Goal: Information Seeking & Learning: Check status

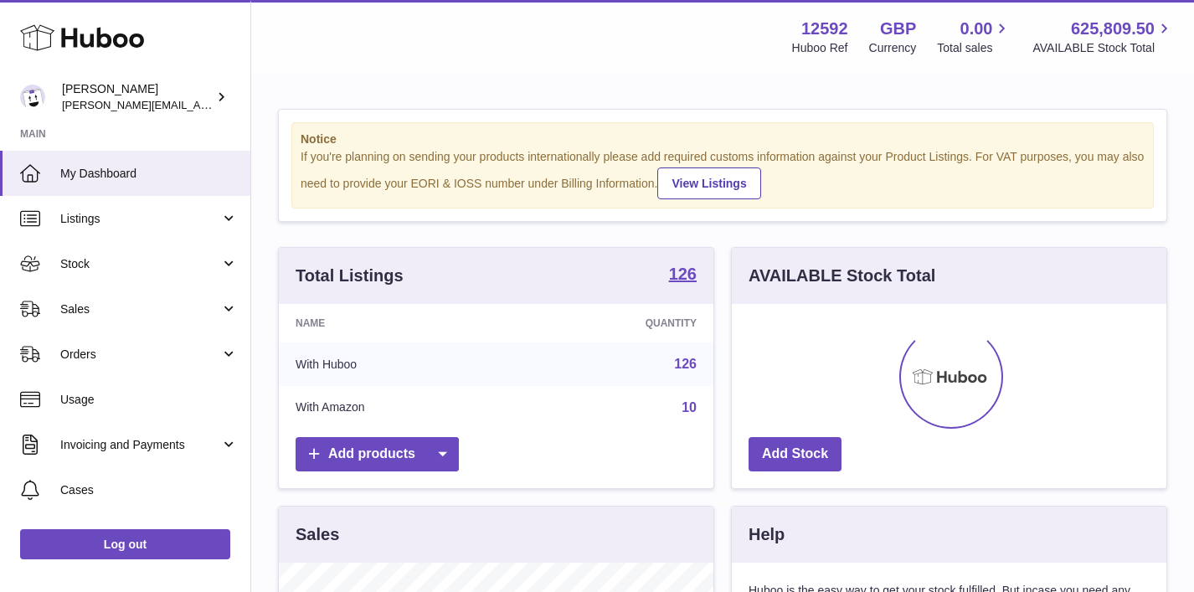
scroll to position [261, 435]
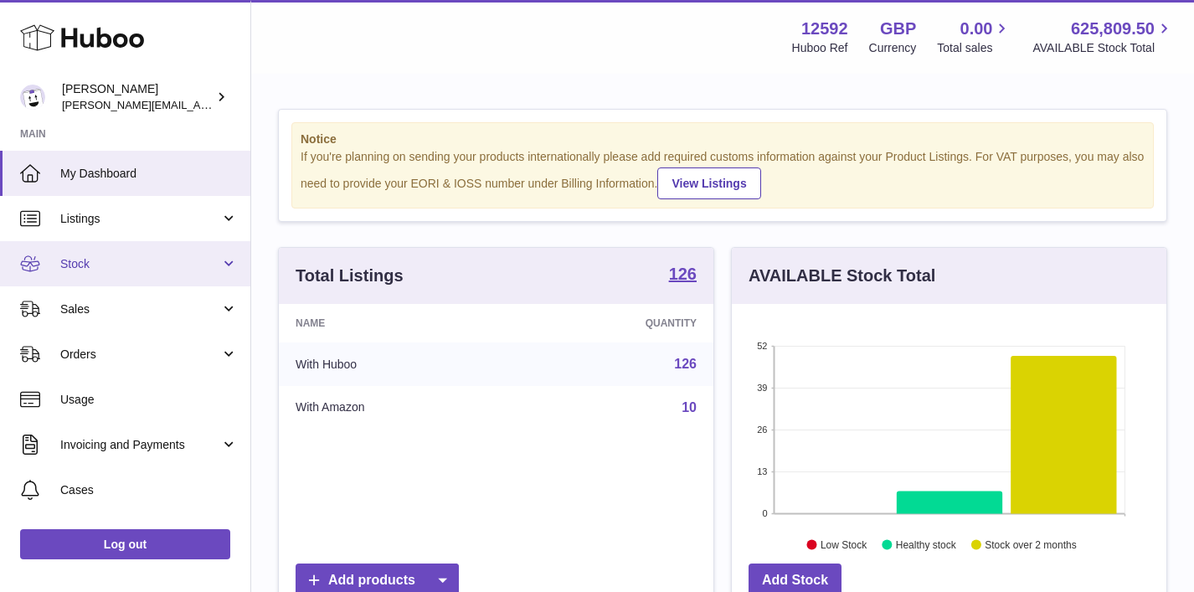
click at [167, 270] on span "Stock" at bounding box center [140, 264] width 160 height 16
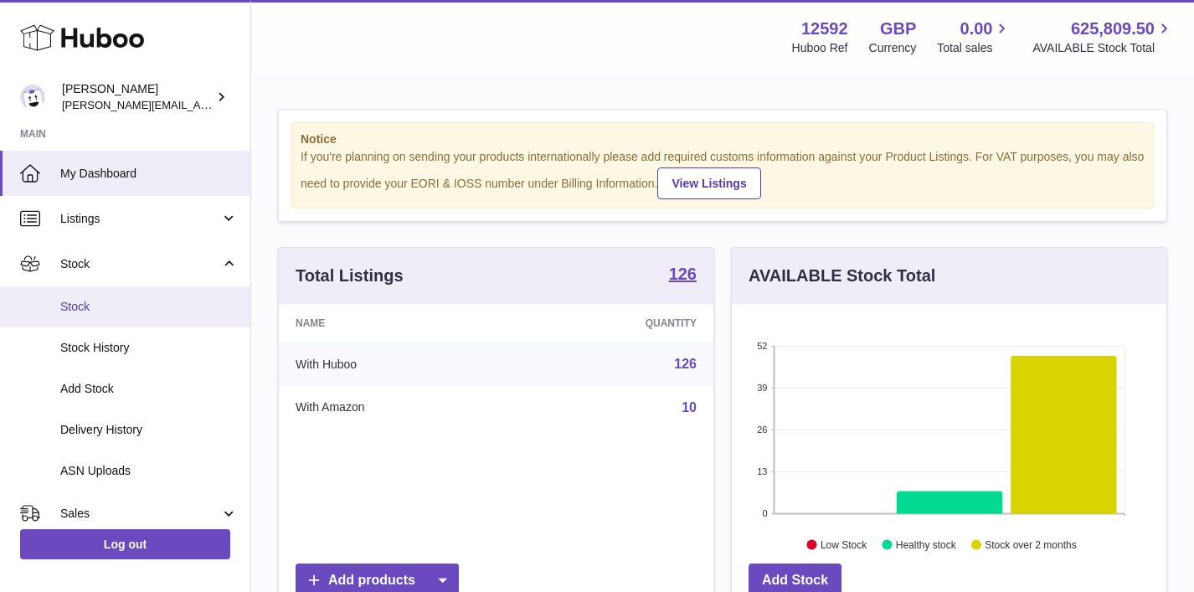
click at [157, 319] on link "Stock" at bounding box center [125, 306] width 250 height 41
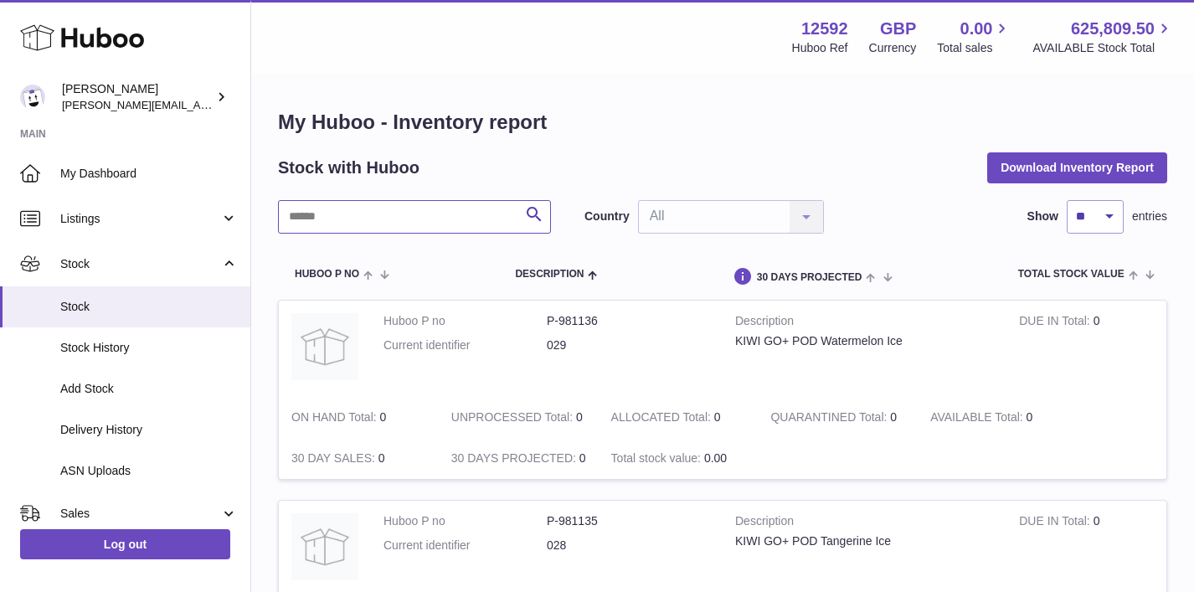
click at [473, 221] on input "text" at bounding box center [414, 216] width 273 height 33
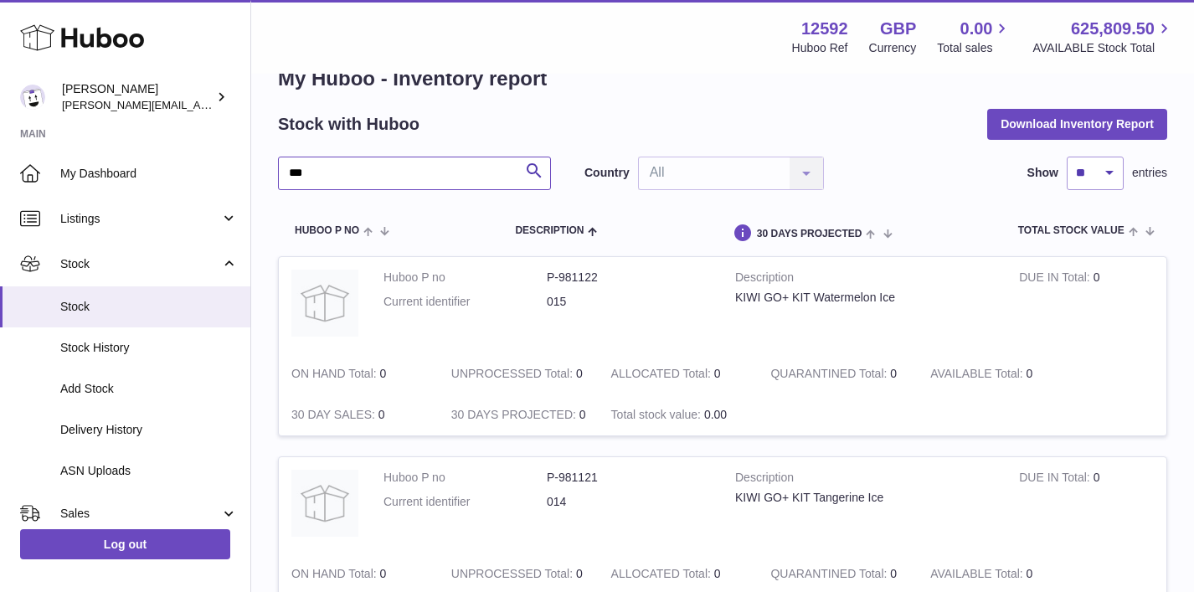
scroll to position [44, 0]
drag, startPoint x: 347, startPoint y: 167, endPoint x: 259, endPoint y: 167, distance: 87.9
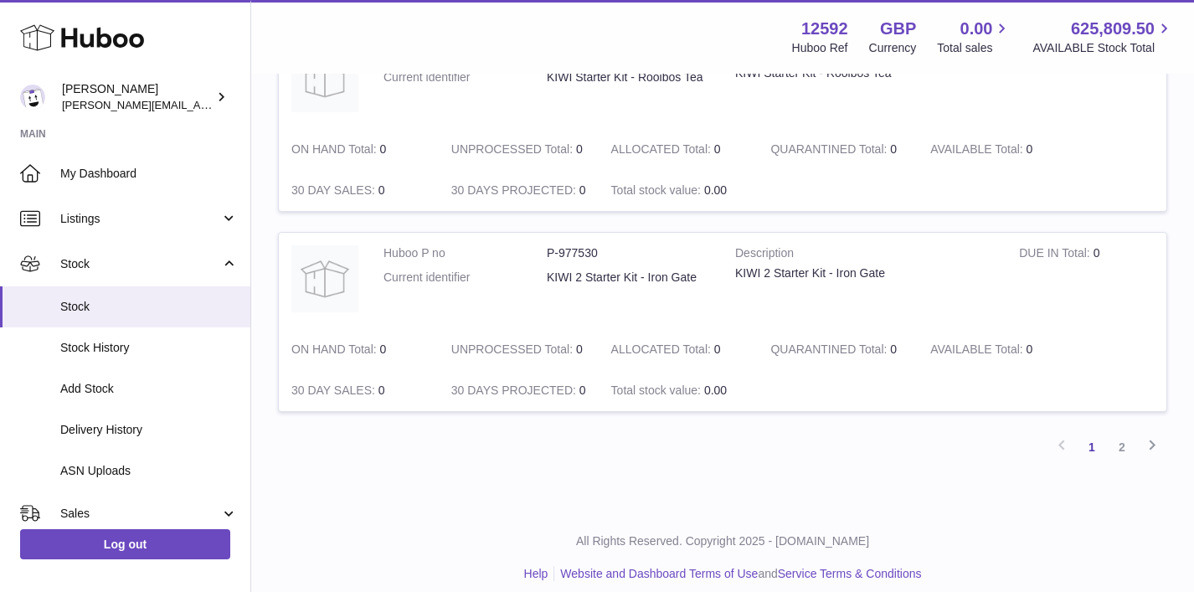
scroll to position [1880, 0]
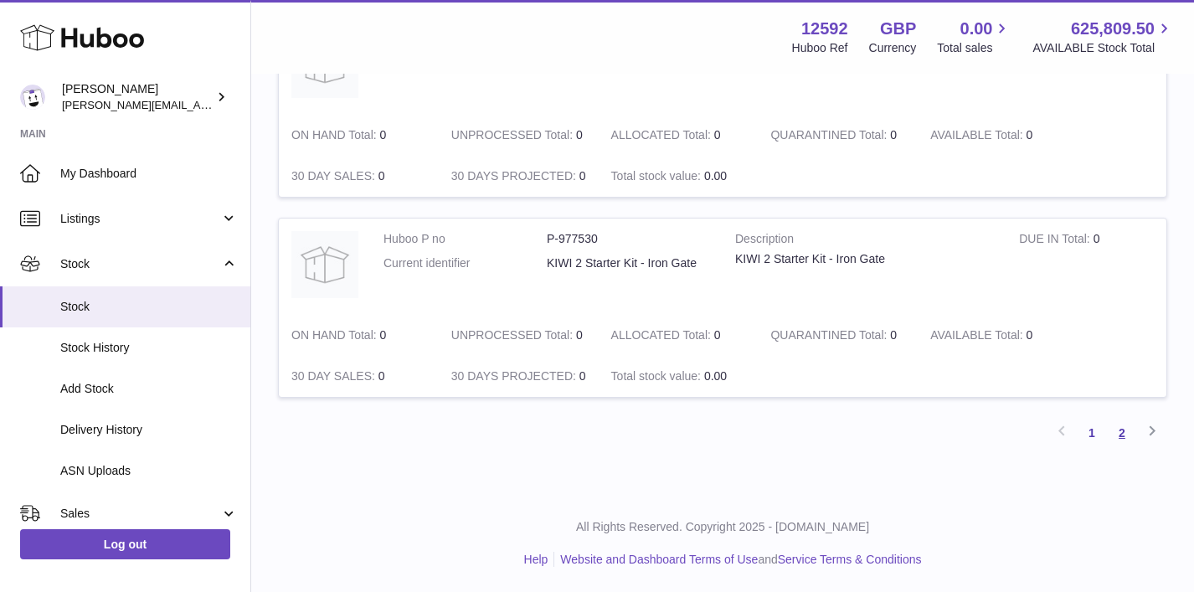
click at [1117, 440] on link "2" at bounding box center [1122, 433] width 30 height 30
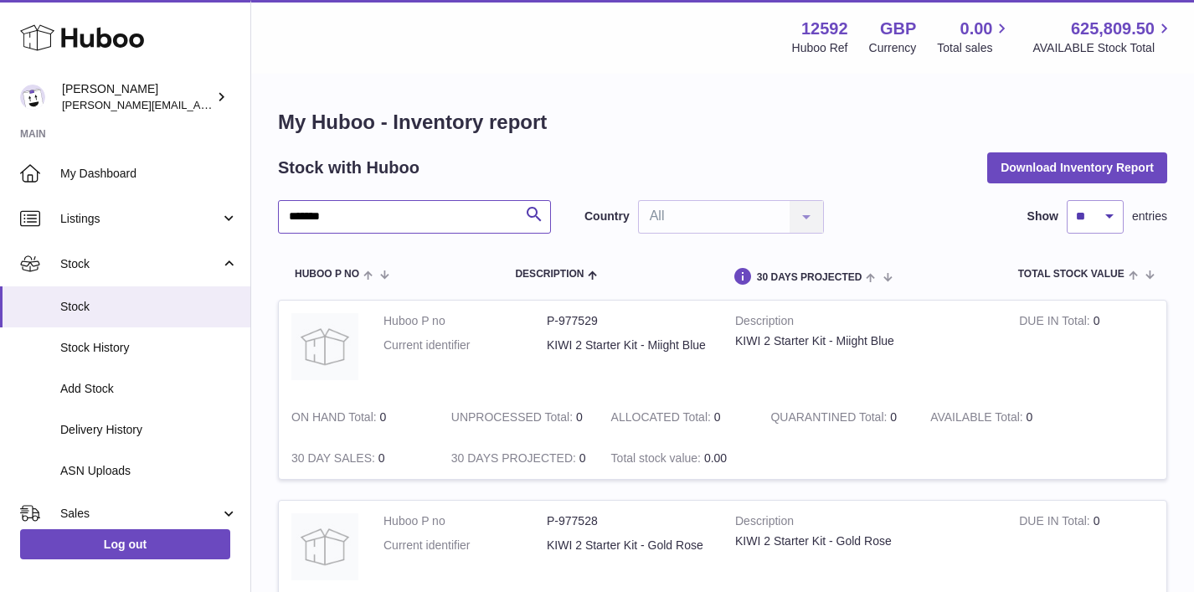
drag, startPoint x: 343, startPoint y: 214, endPoint x: 270, endPoint y: 214, distance: 73.7
drag, startPoint x: 326, startPoint y: 222, endPoint x: 285, endPoint y: 222, distance: 41.0
click at [285, 222] on input "***" at bounding box center [414, 216] width 273 height 33
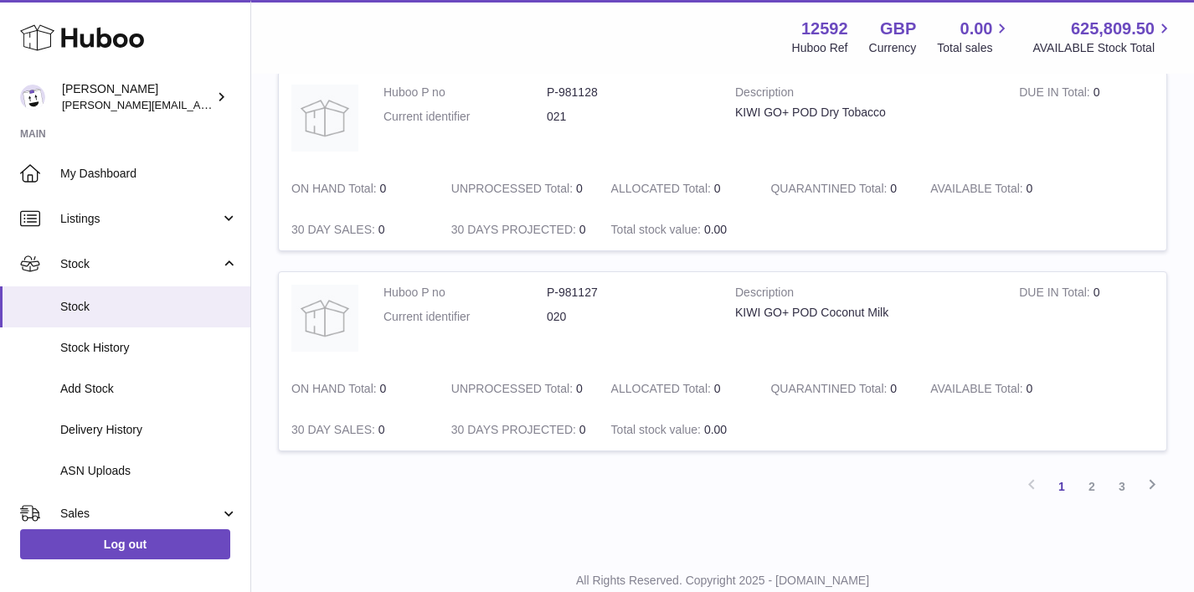
scroll to position [1880, 0]
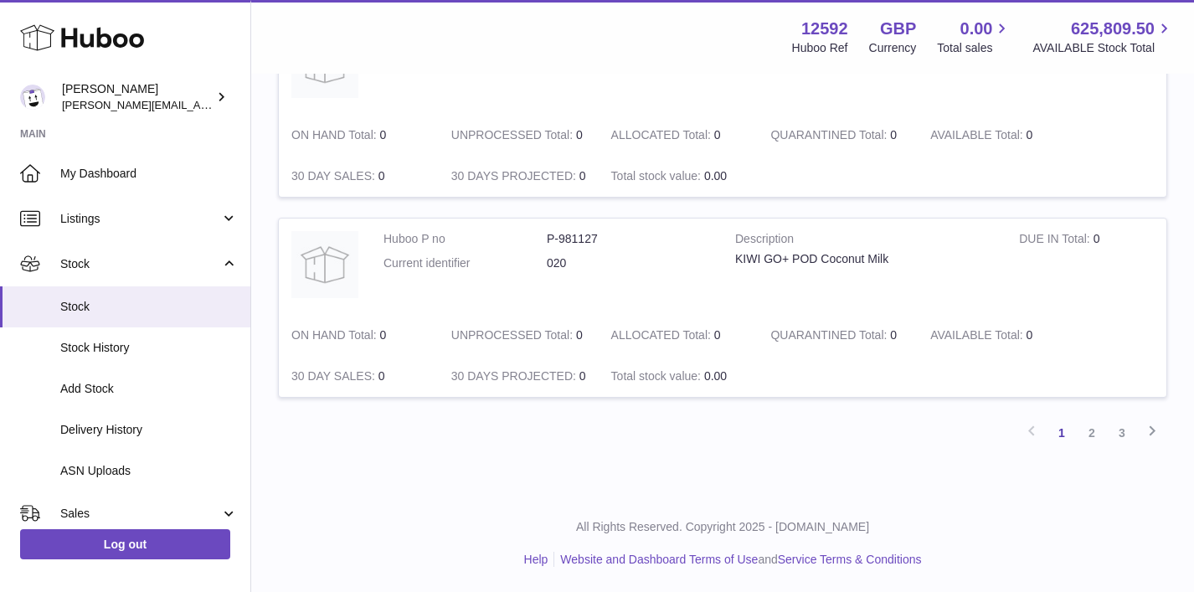
click at [1093, 435] on link "2" at bounding box center [1092, 433] width 30 height 30
click at [1119, 434] on link "3" at bounding box center [1122, 433] width 30 height 30
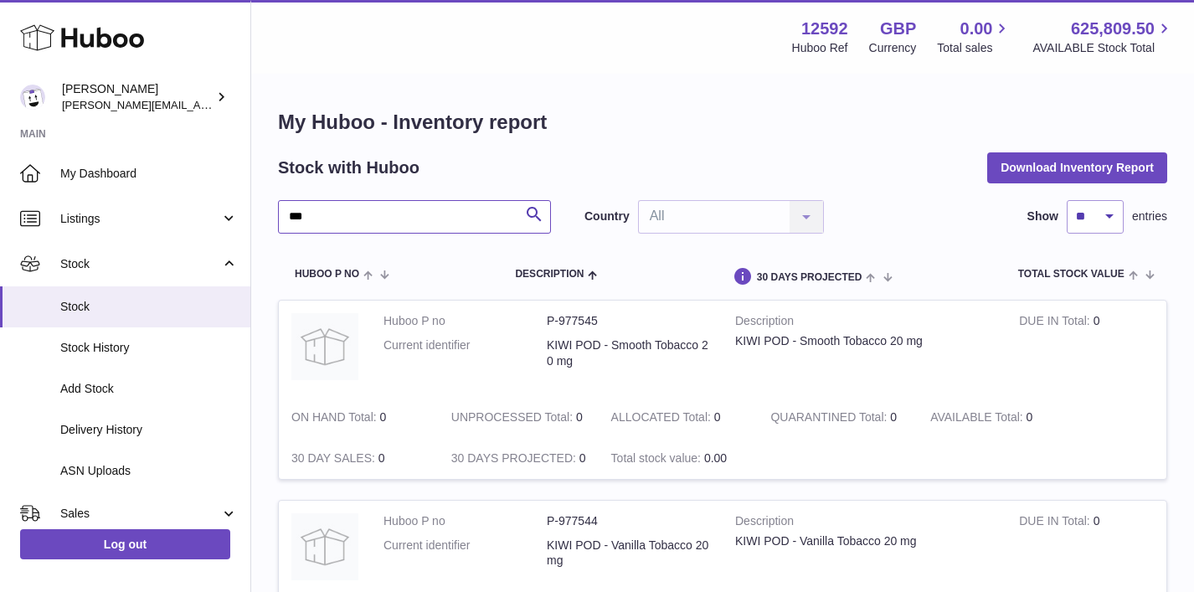
drag, startPoint x: 322, startPoint y: 219, endPoint x: 285, endPoint y: 220, distance: 36.8
click at [285, 220] on input "***" at bounding box center [414, 216] width 273 height 33
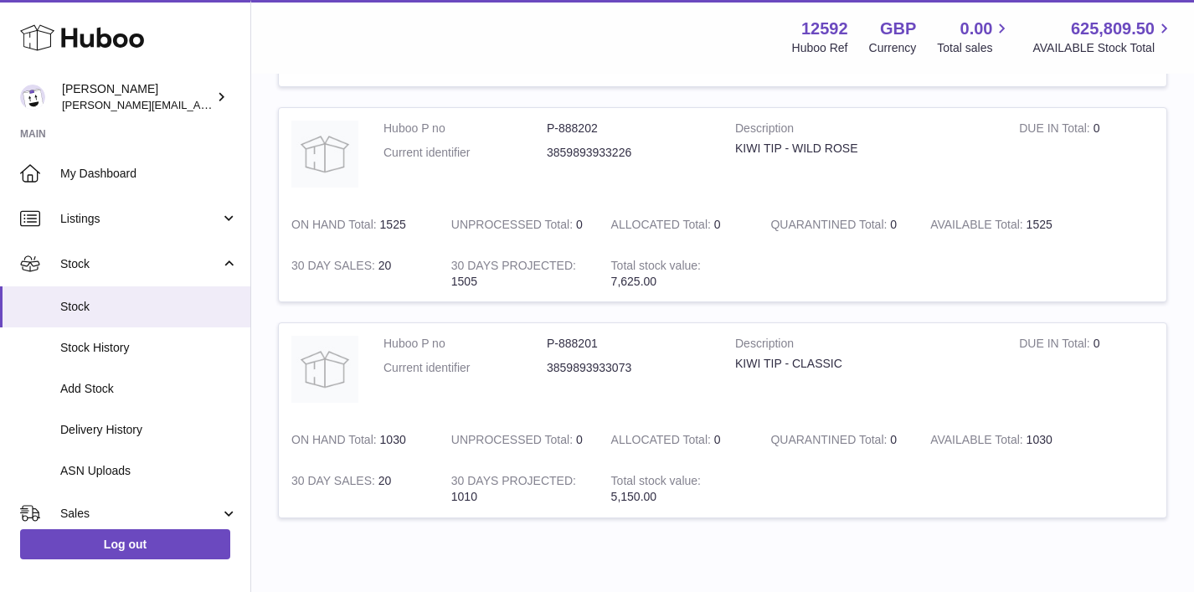
scroll to position [810, 0]
type input "***"
